Goal: Task Accomplishment & Management: Manage account settings

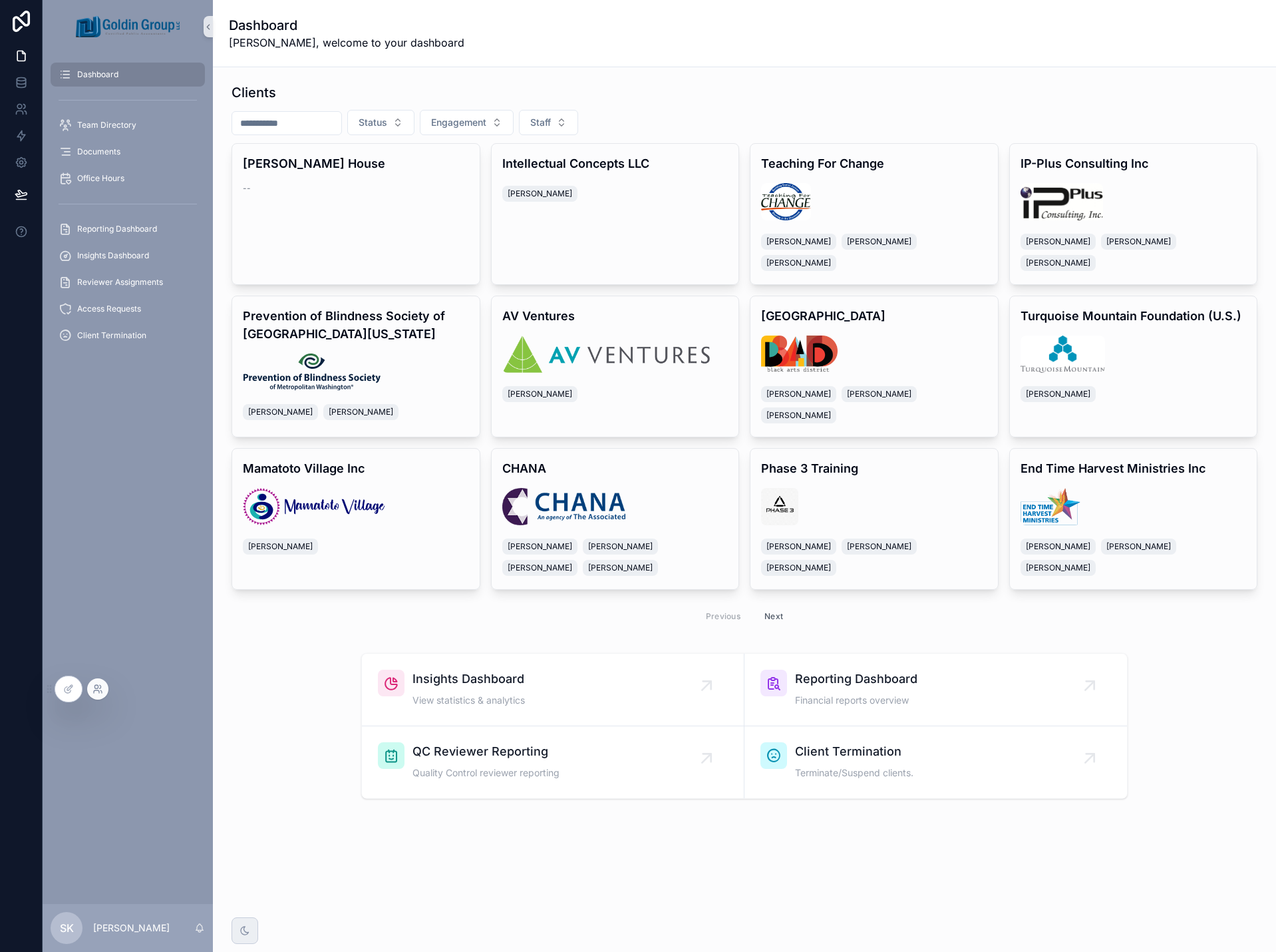
click at [99, 688] on icon at bounding box center [98, 689] width 11 height 11
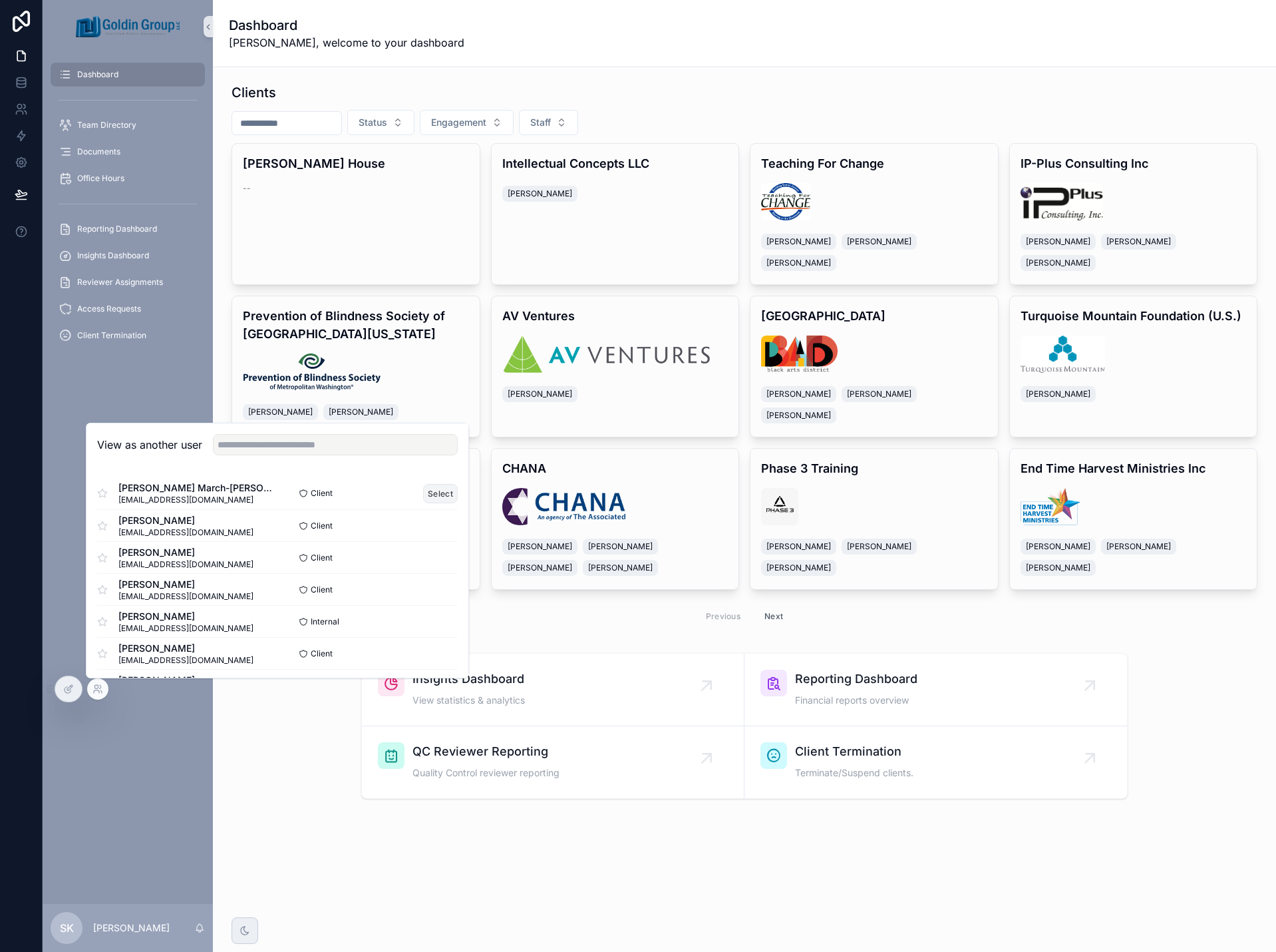
click at [435, 491] on button "Select" at bounding box center [440, 493] width 34 height 20
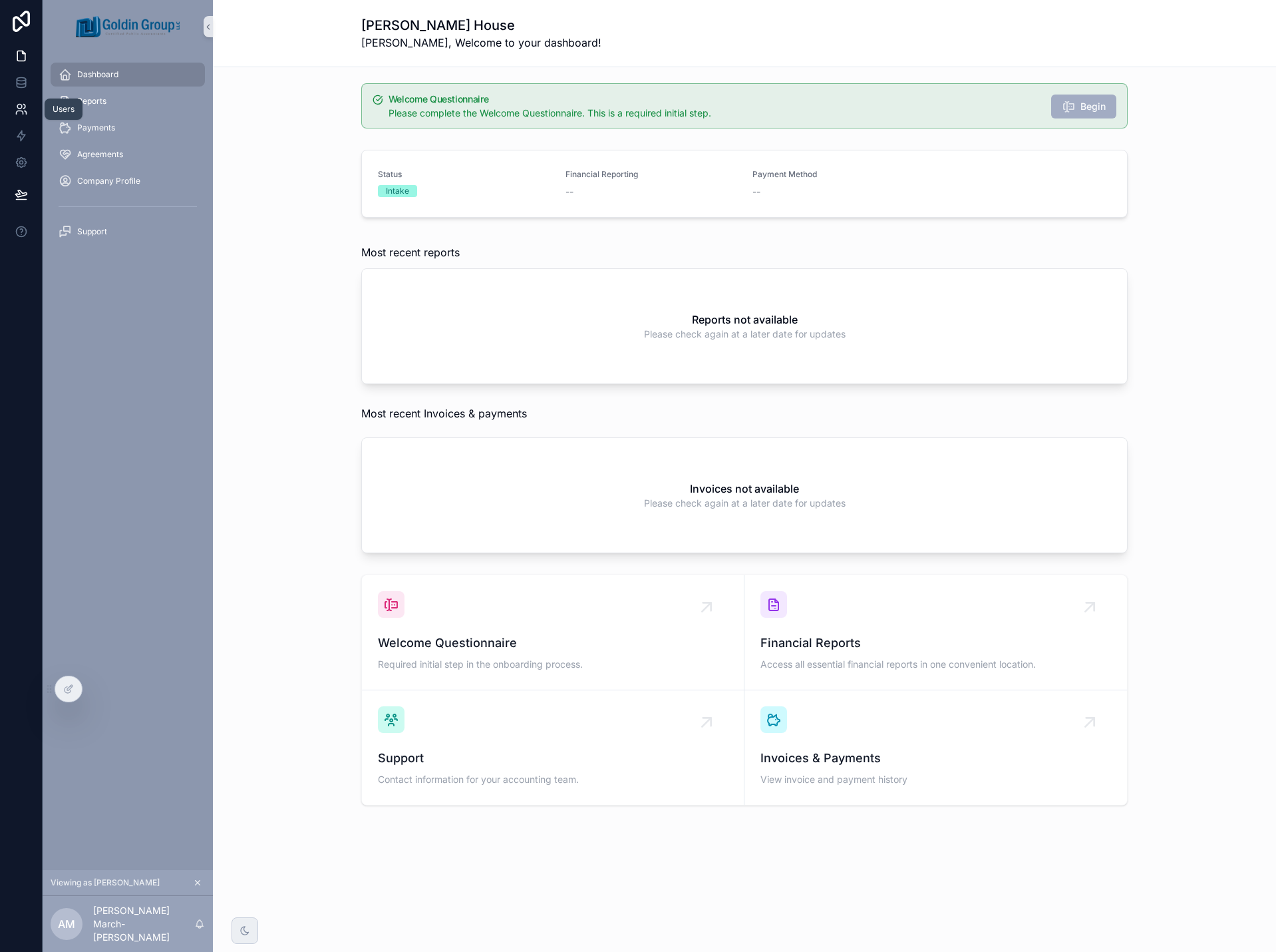
click at [22, 114] on icon at bounding box center [20, 113] width 7 height 3
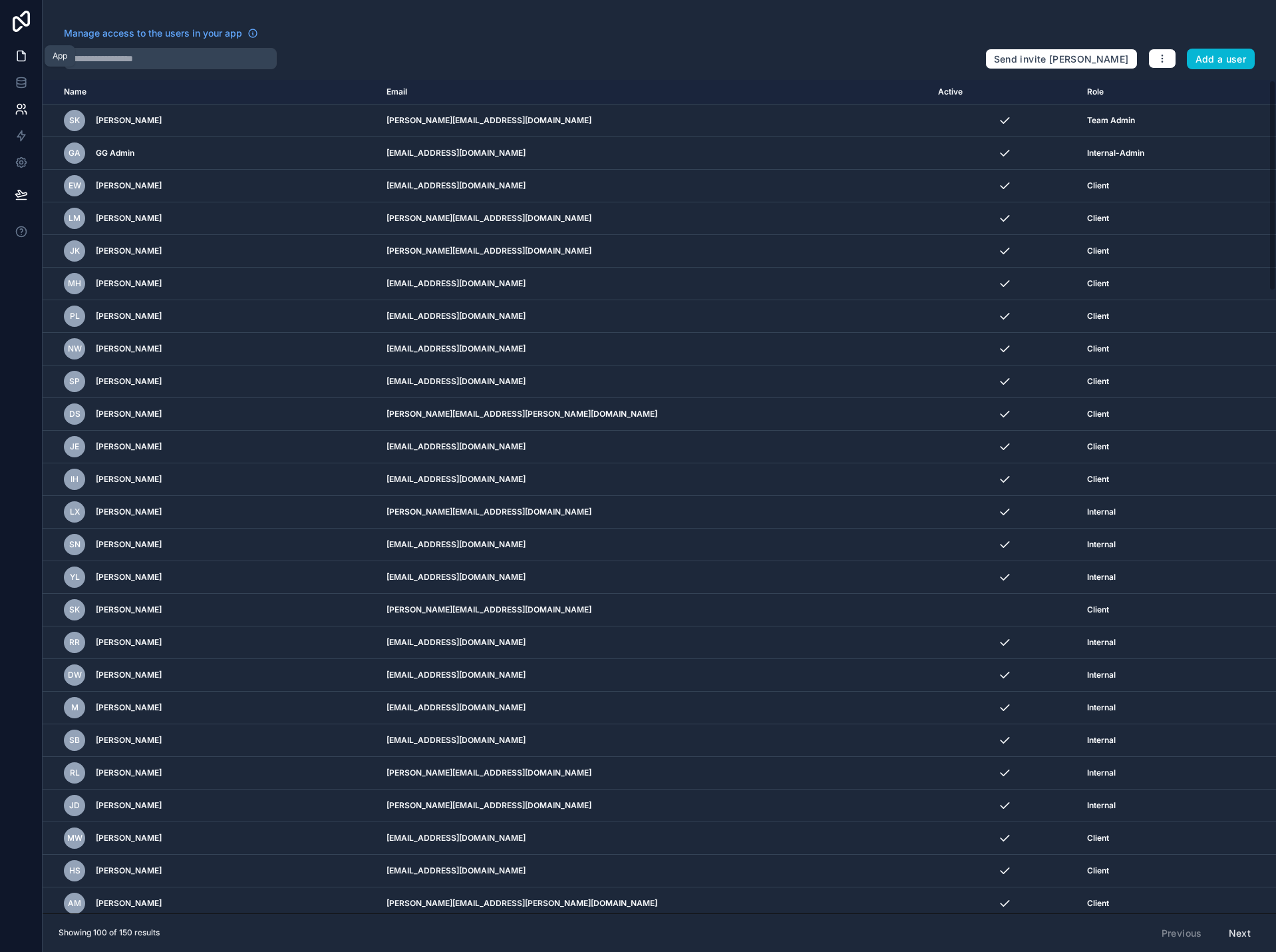
click at [30, 53] on link at bounding box center [21, 55] width 42 height 26
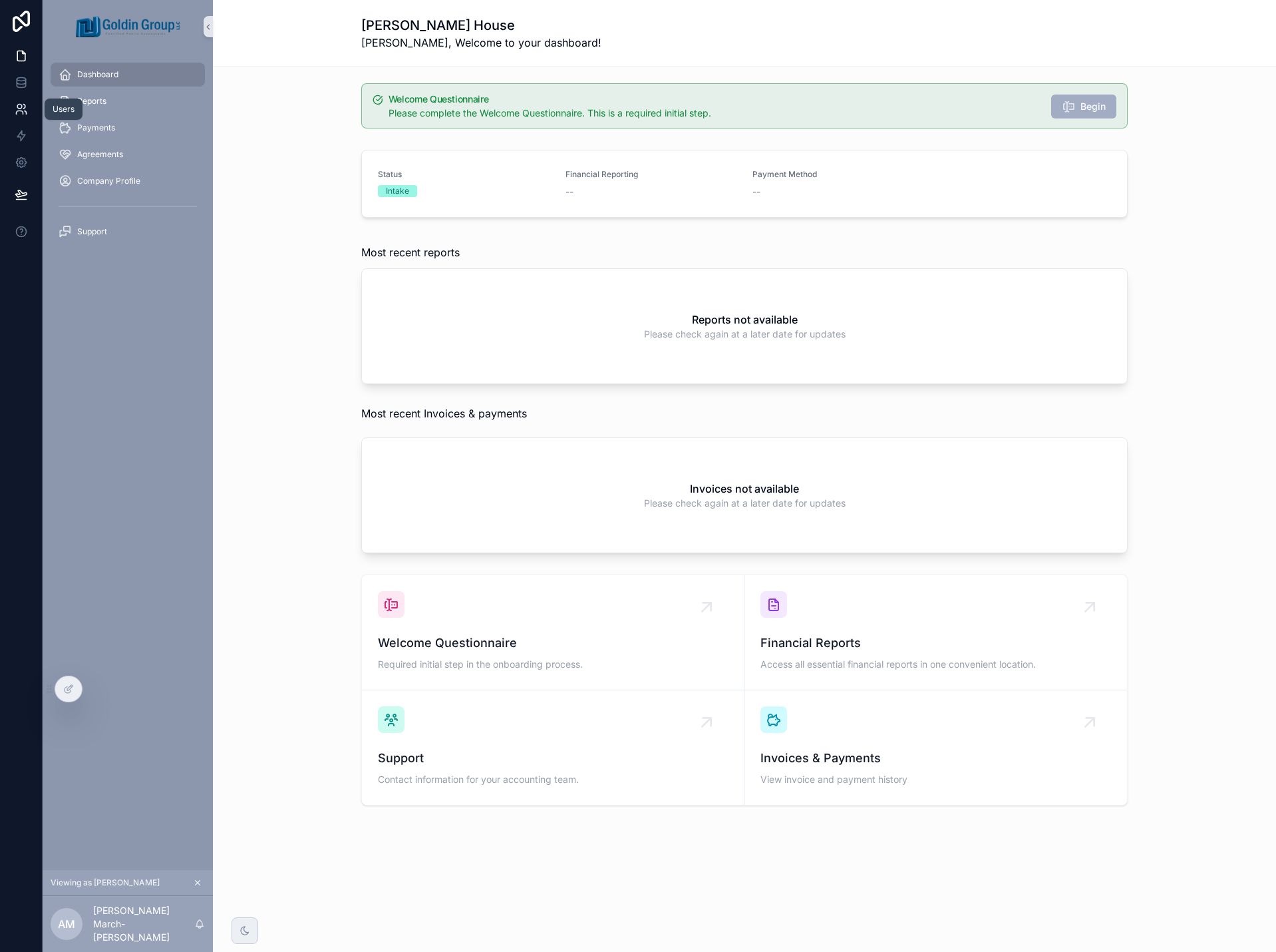
click at [23, 103] on icon at bounding box center [22, 109] width 14 height 14
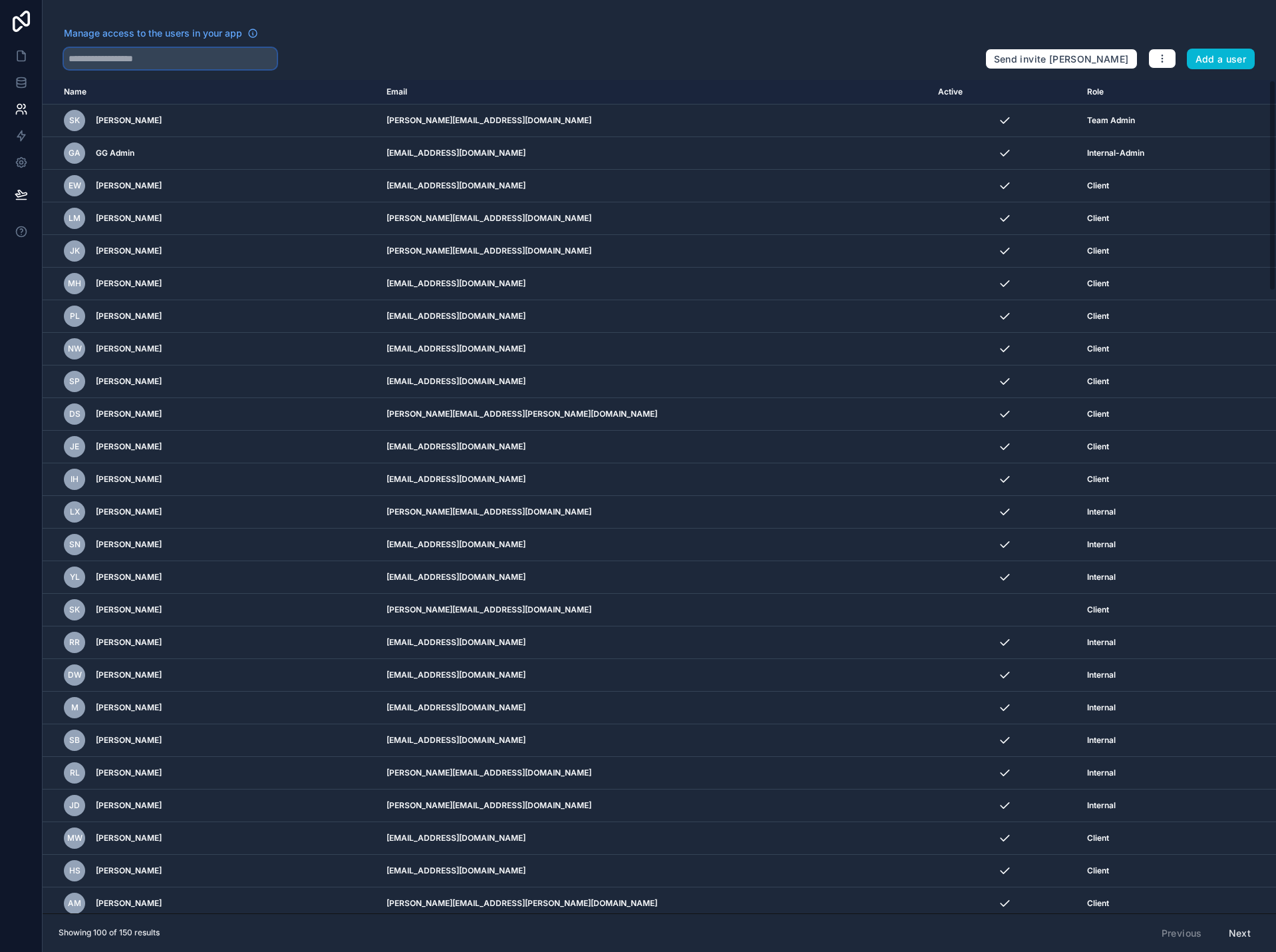
click at [142, 59] on input "text" at bounding box center [170, 59] width 213 height 22
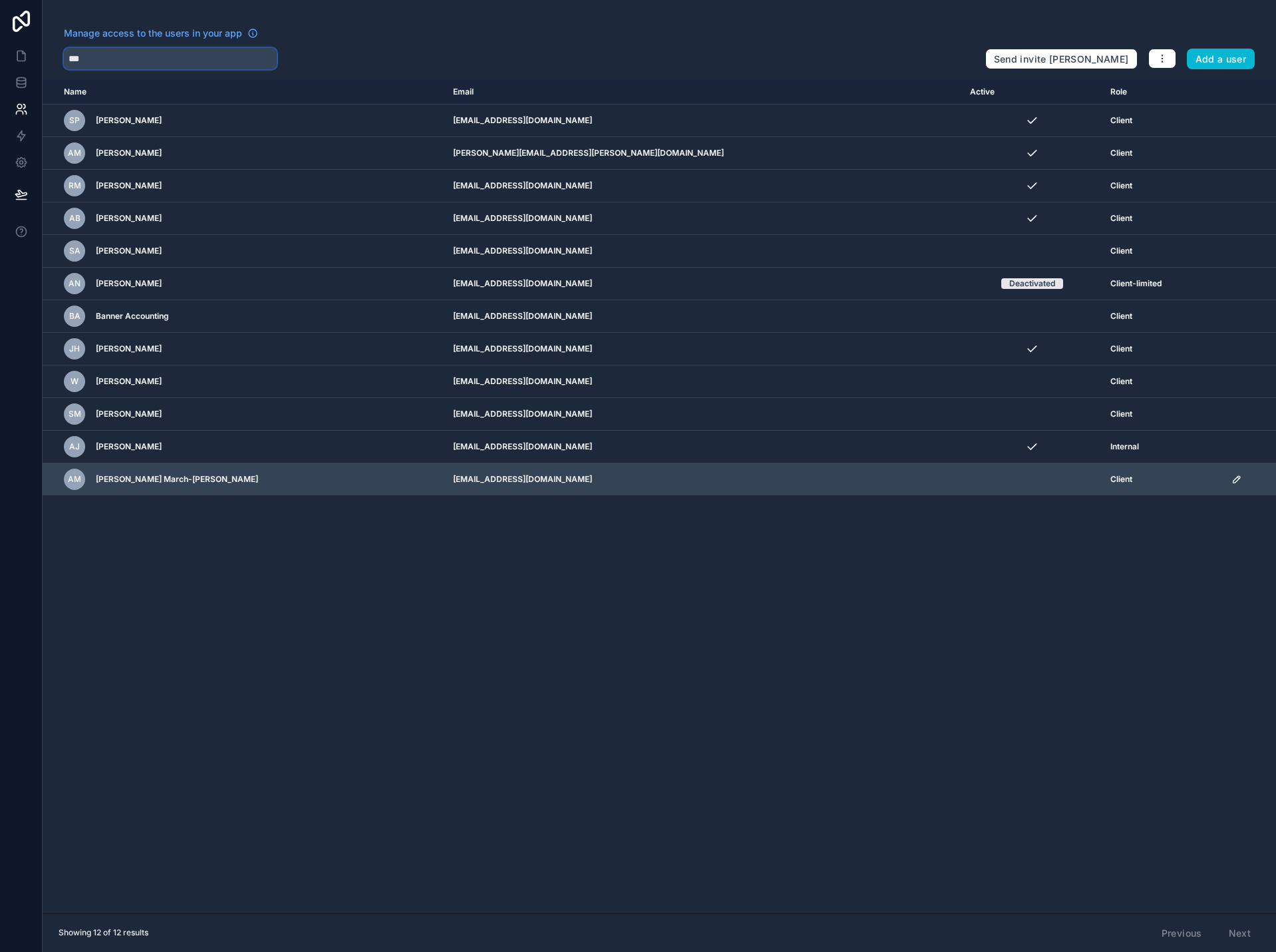
type input "***"
click at [1231, 480] on icon "scrollable content" at bounding box center [1237, 479] width 11 height 11
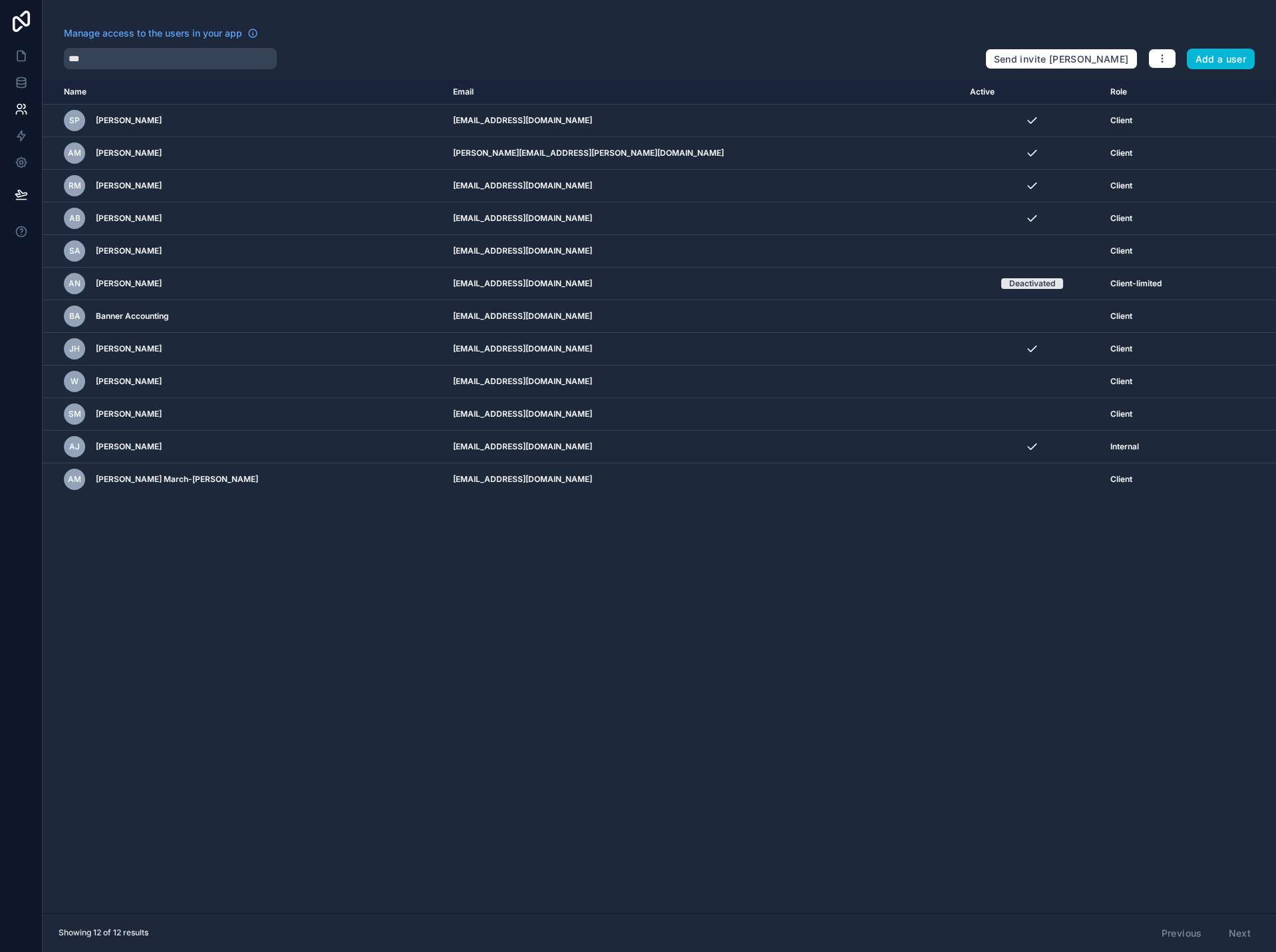
click at [504, 558] on div "Name Email Active Role userTable.email SP Stephanie Prall sprall@mannadc.org Cl…" at bounding box center [659, 496] width 1233 height 833
click at [18, 86] on icon at bounding box center [22, 82] width 14 height 14
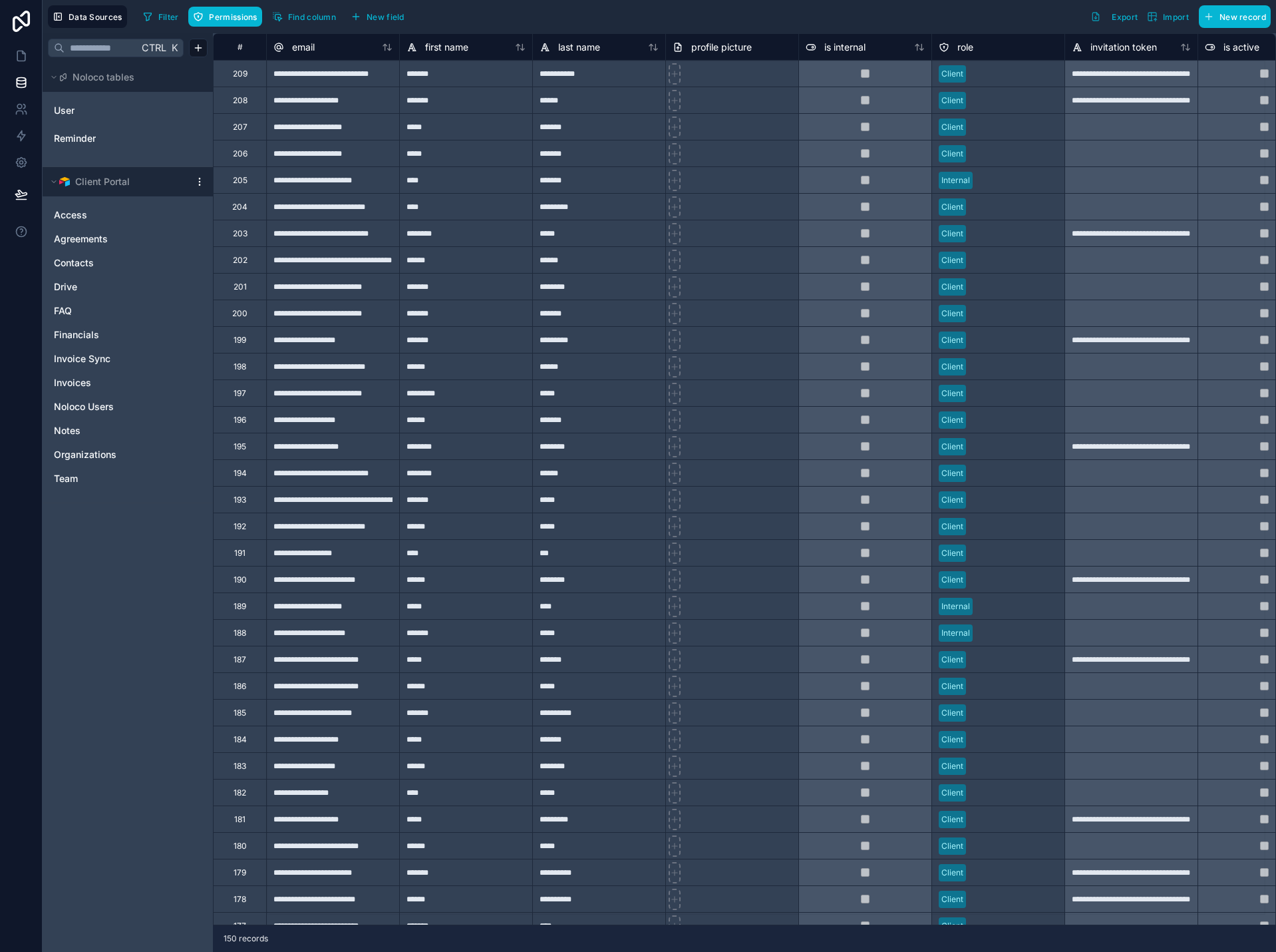
click at [75, 111] on link "User" at bounding box center [108, 111] width 108 height 14
click at [1157, 79] on div "**********" at bounding box center [1131, 73] width 133 height 26
